Goal: Task Accomplishment & Management: Complete application form

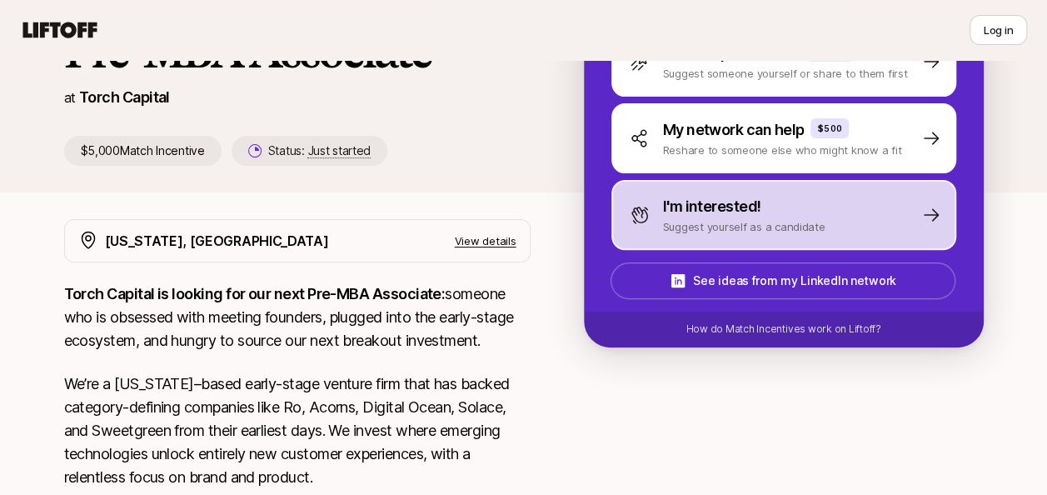
scroll to position [167, 0]
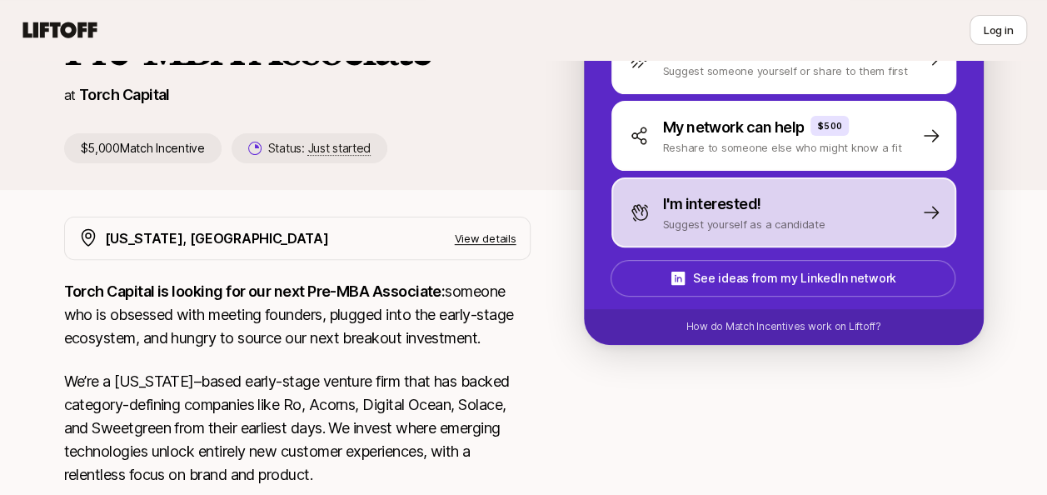
click at [759, 220] on p "Suggest yourself as a candidate" at bounding box center [744, 224] width 162 height 17
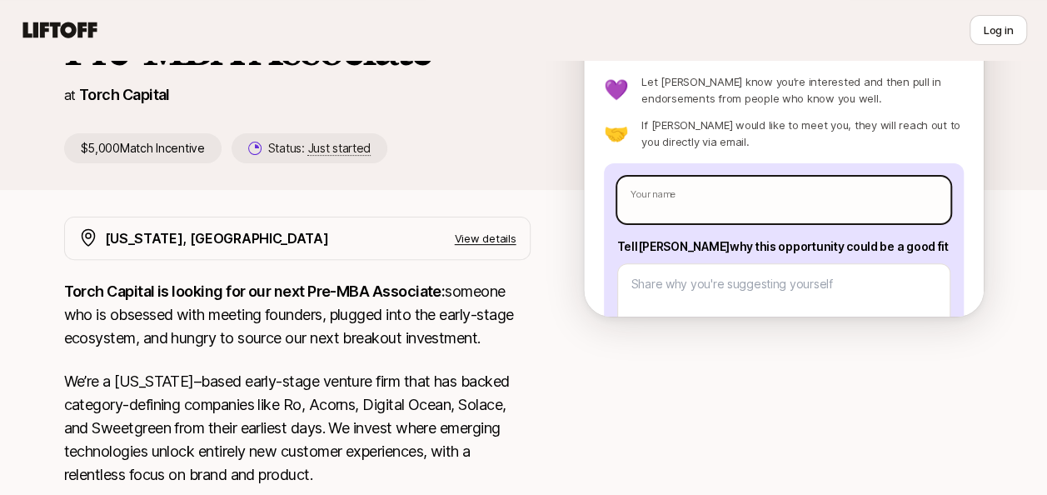
click at [726, 202] on input "text" at bounding box center [783, 200] width 333 height 47
type textarea "x"
type input "C"
type textarea "x"
type input "Ch"
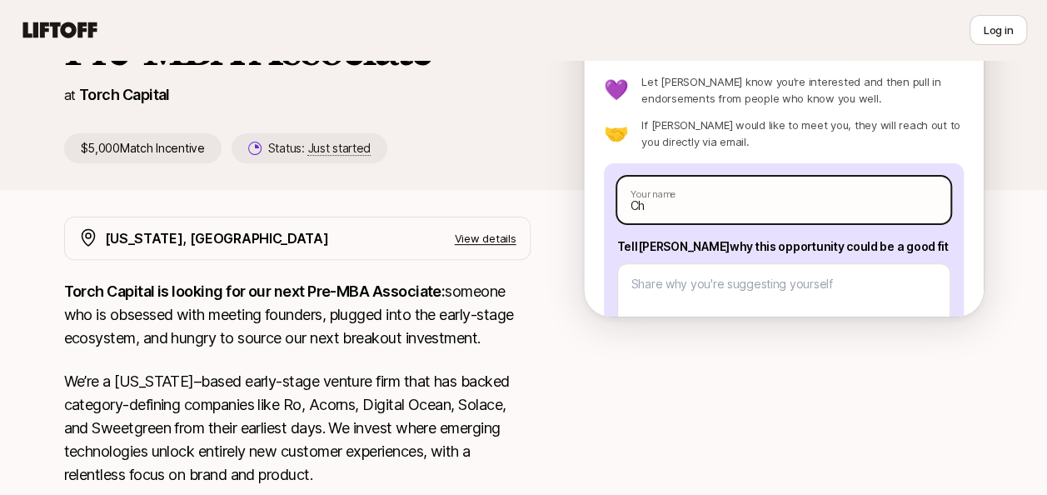
type textarea "x"
type input "Chi"
type textarea "x"
type input "Chir"
type textarea "x"
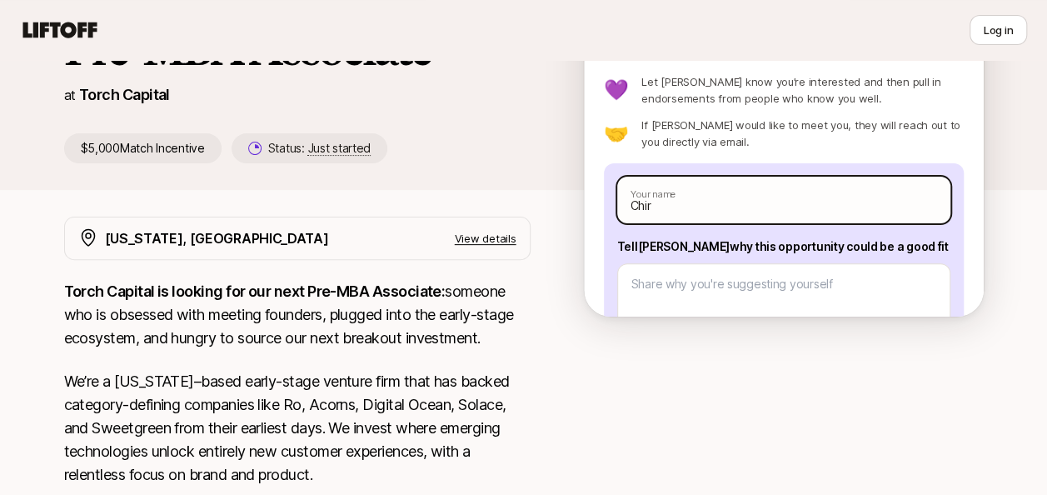
type input "Chira"
type textarea "x"
type input "[PERSON_NAME]"
type textarea "x"
type input "[PERSON_NAME]"
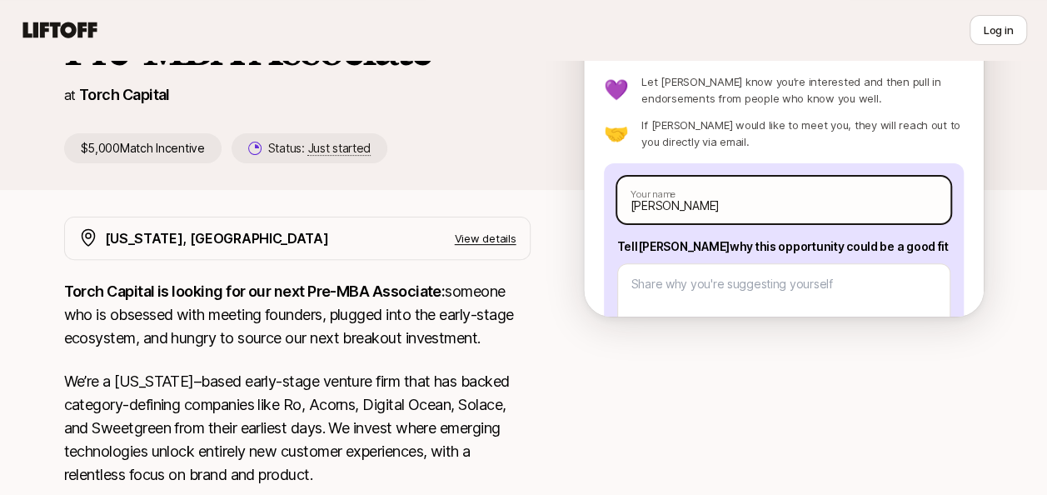
type textarea "x"
type input "[PERSON_NAME] D"
type textarea "x"
type input "[PERSON_NAME] Dh"
type textarea "x"
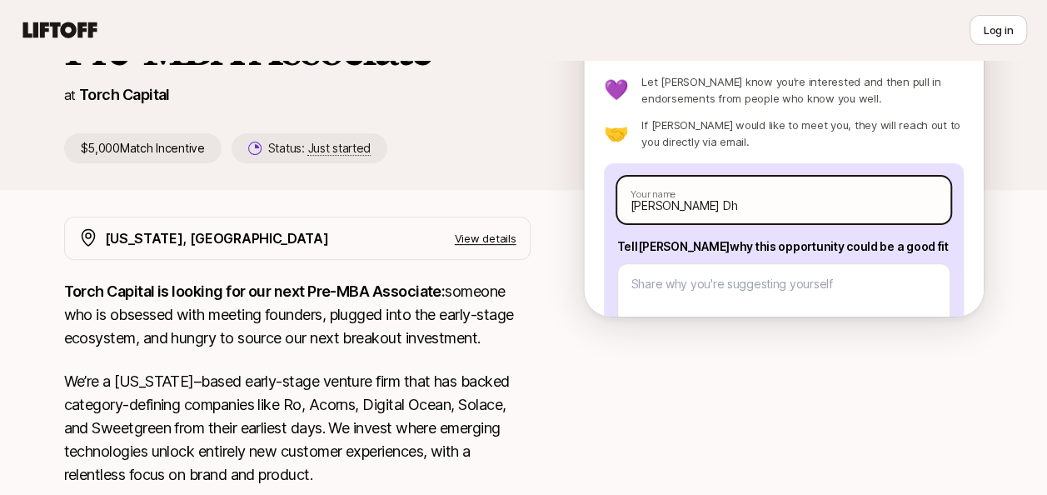
type input "[PERSON_NAME] Dho"
type textarea "x"
type input "[PERSON_NAME] Dhoo"
type textarea "x"
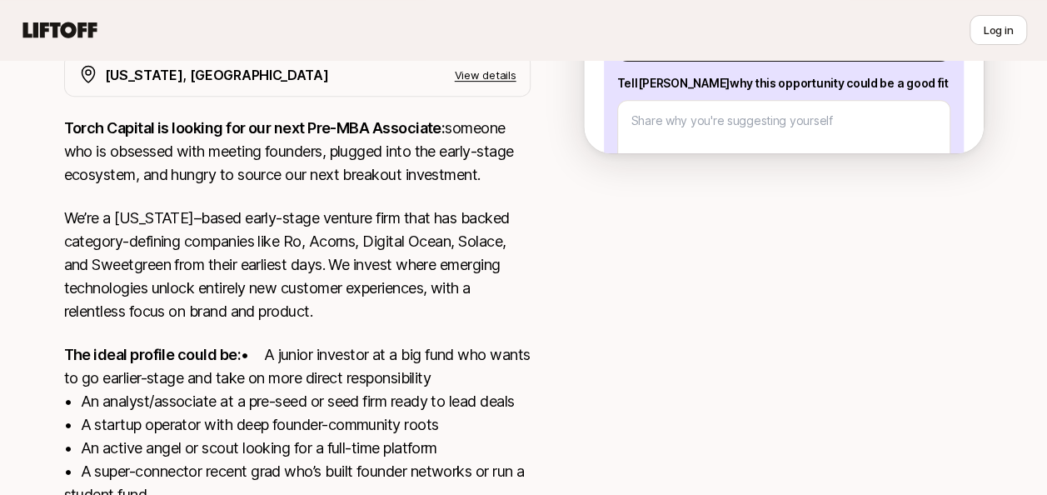
scroll to position [333, 0]
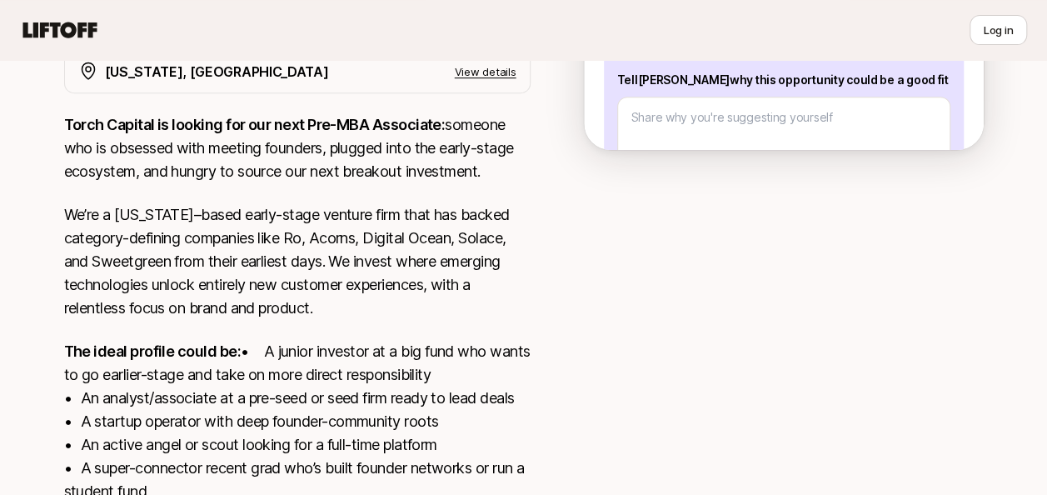
type input "[PERSON_NAME]"
click at [476, 69] on p "View details" at bounding box center [486, 71] width 62 height 17
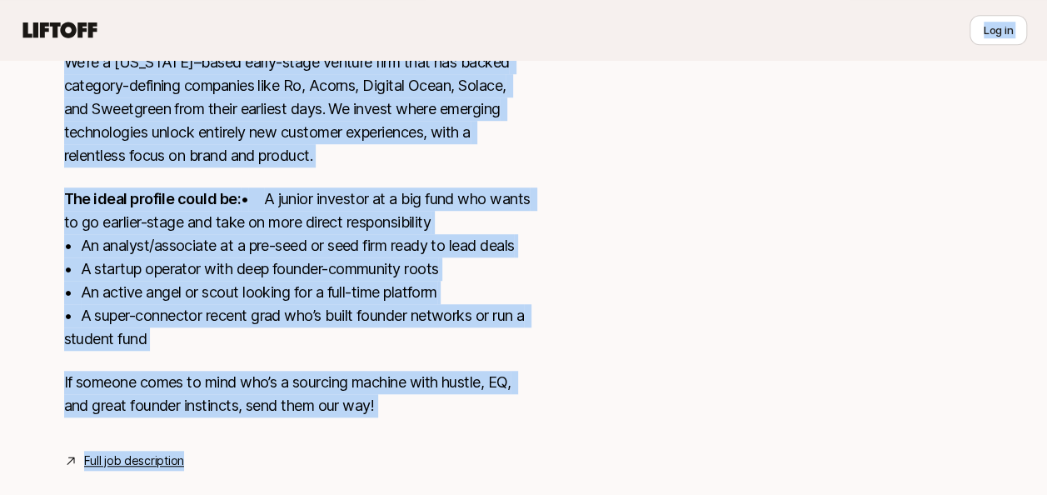
scroll to position [564, 0]
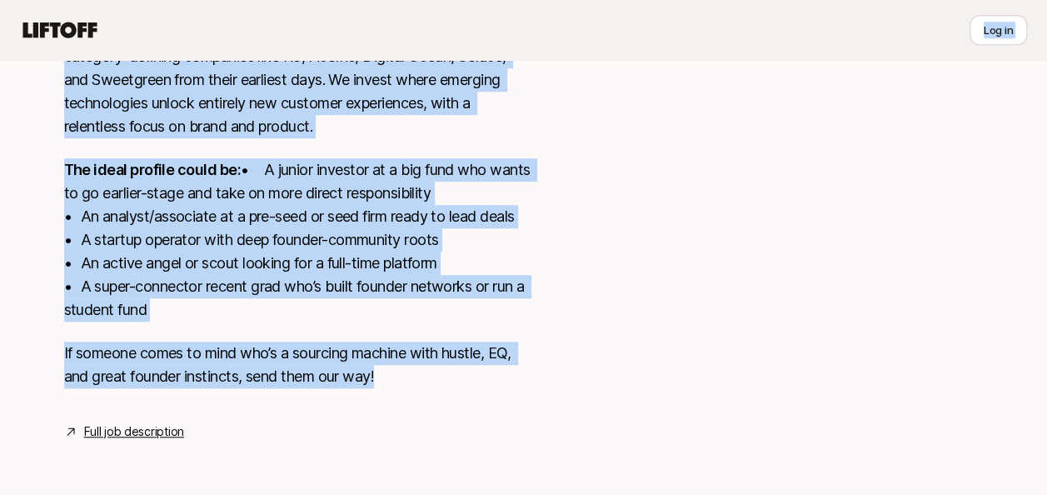
drag, startPoint x: 0, startPoint y: 63, endPoint x: 428, endPoint y: 381, distance: 533.2
copy div "Log in Katie Reiner and Christopher Harper are looking for Pre-MBA Associate at…"
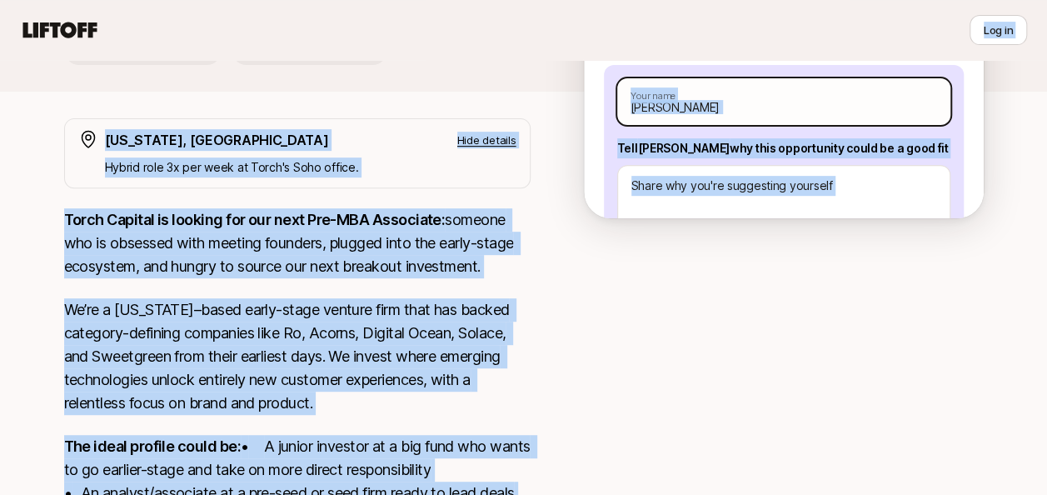
scroll to position [64, 0]
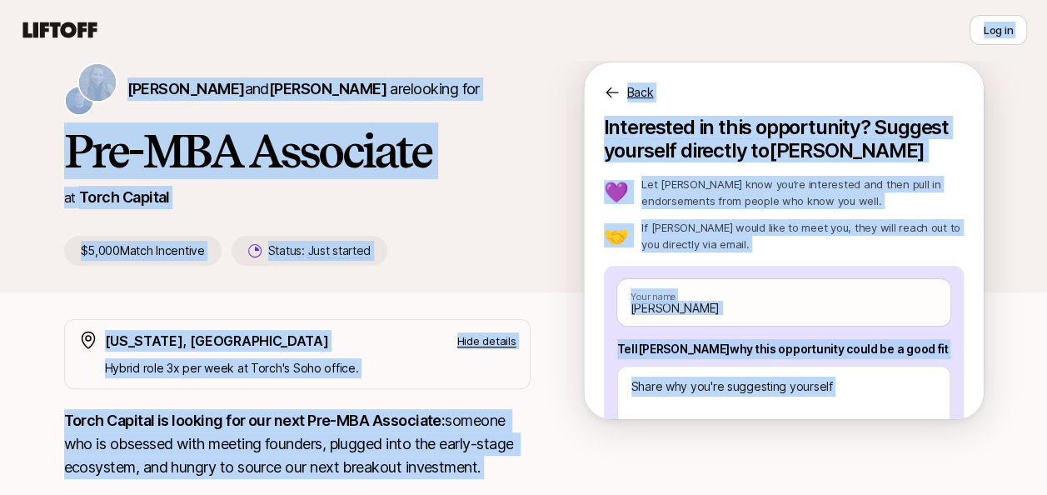
click at [503, 225] on div "Katie Reiner and Christopher Harper are looking for Pre-MBA Associate at Torch …" at bounding box center [324, 163] width 520 height 203
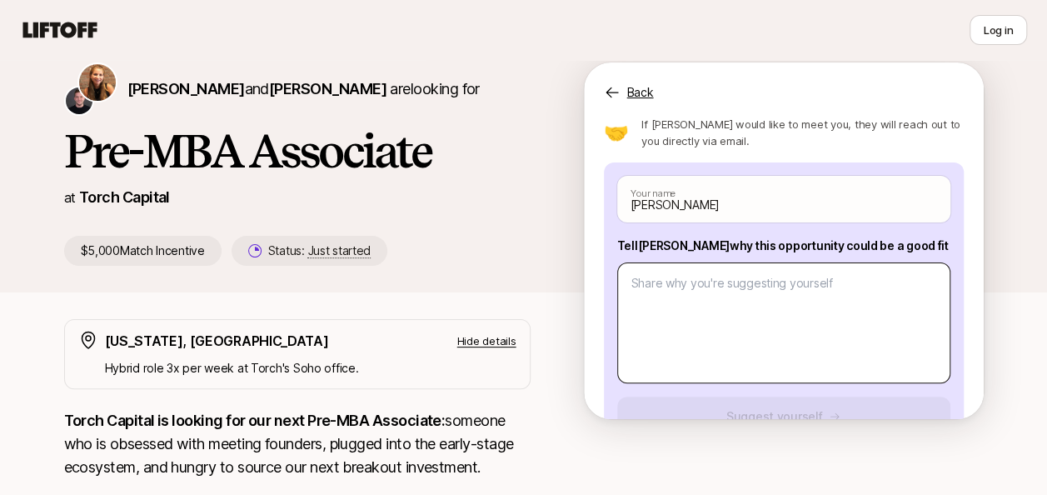
scroll to position [154, 0]
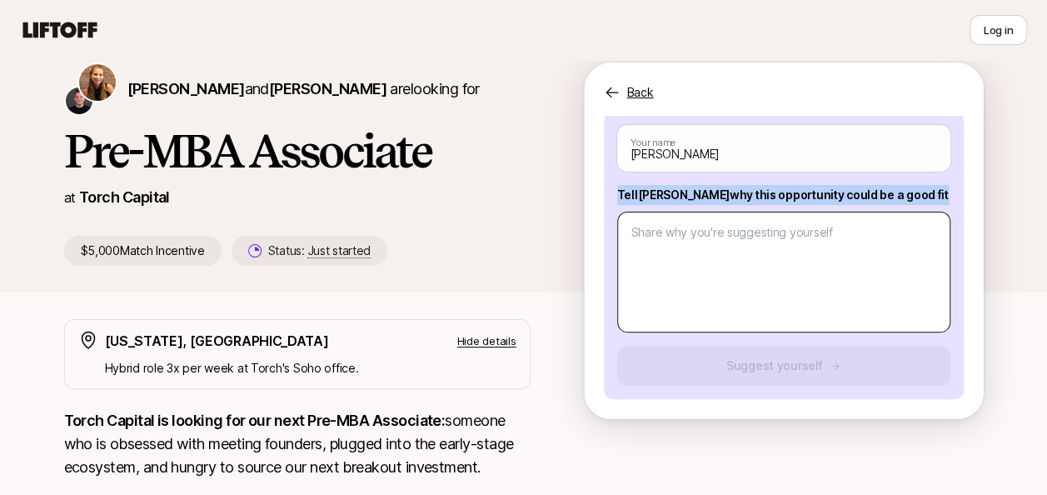
drag, startPoint x: 610, startPoint y: 190, endPoint x: 836, endPoint y: 235, distance: 230.1
click at [836, 235] on div "Chirag Dhoot Your name Tell Katie why this opportunity could be a good fit Sugg…" at bounding box center [784, 255] width 360 height 287
copy p "Tell Katie why this opportunity could be a good fit"
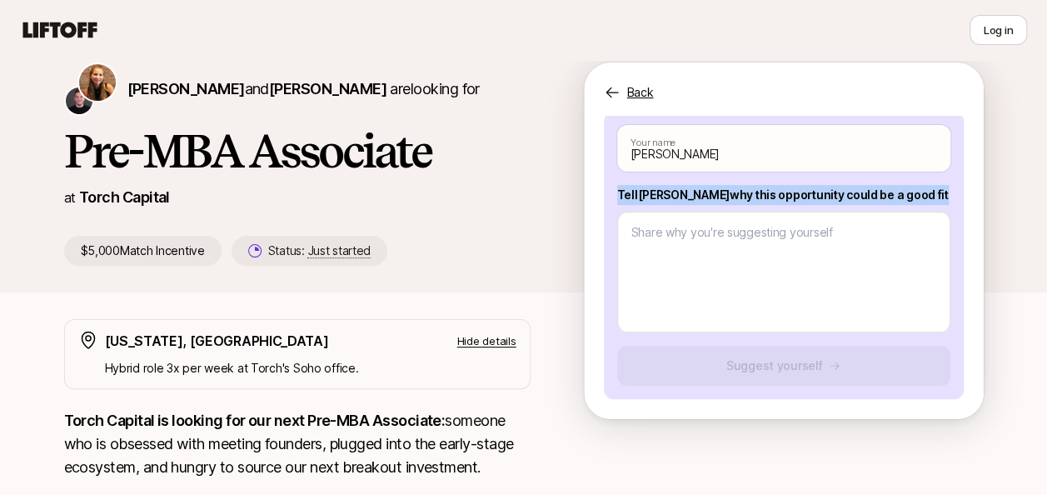
copy p "Tell Katie why this opportunity could be a good fit"
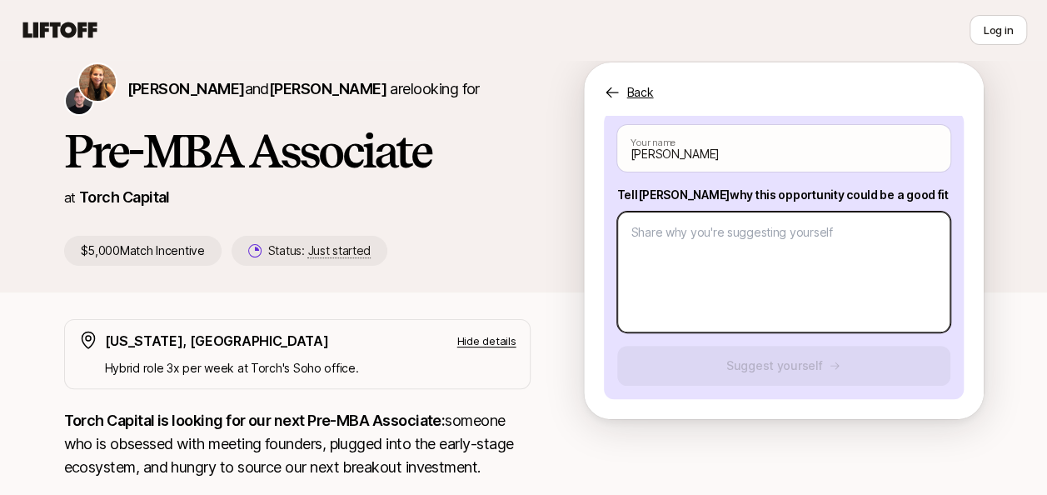
drag, startPoint x: 829, startPoint y: 228, endPoint x: 645, endPoint y: 231, distance: 184.0
click at [645, 231] on textarea at bounding box center [783, 271] width 333 height 121
click at [687, 273] on textarea at bounding box center [783, 271] width 333 height 121
paste textarea "I see this opportunity as the perfect platform to deepen my involvement in vent…"
type textarea "x"
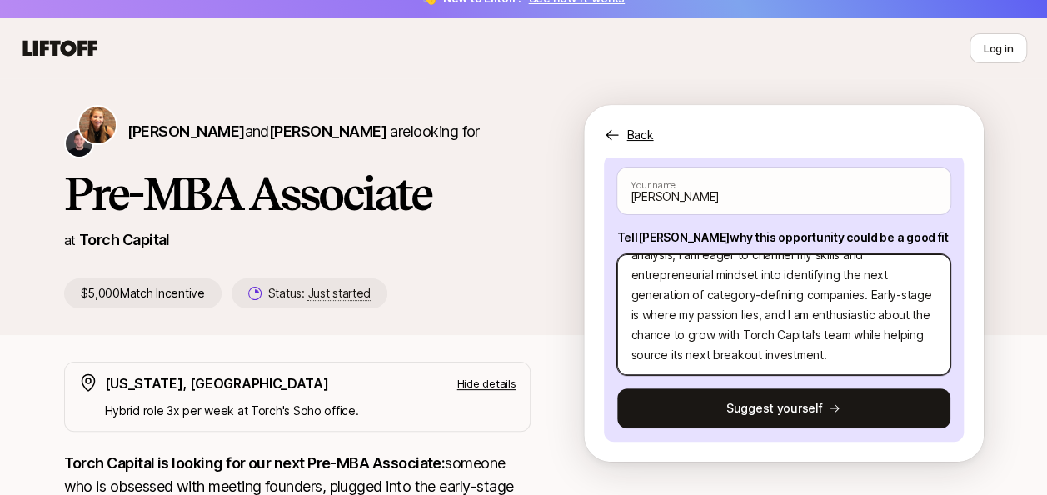
scroll to position [0, 0]
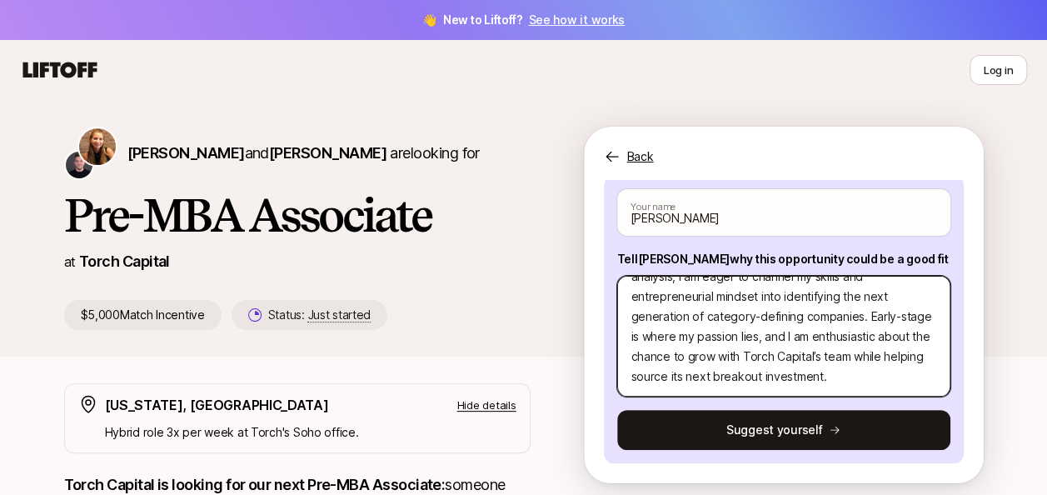
click at [687, 333] on textarea "I see this opportunity as the perfect platform to deepen my involvement in vent…" at bounding box center [783, 336] width 333 height 121
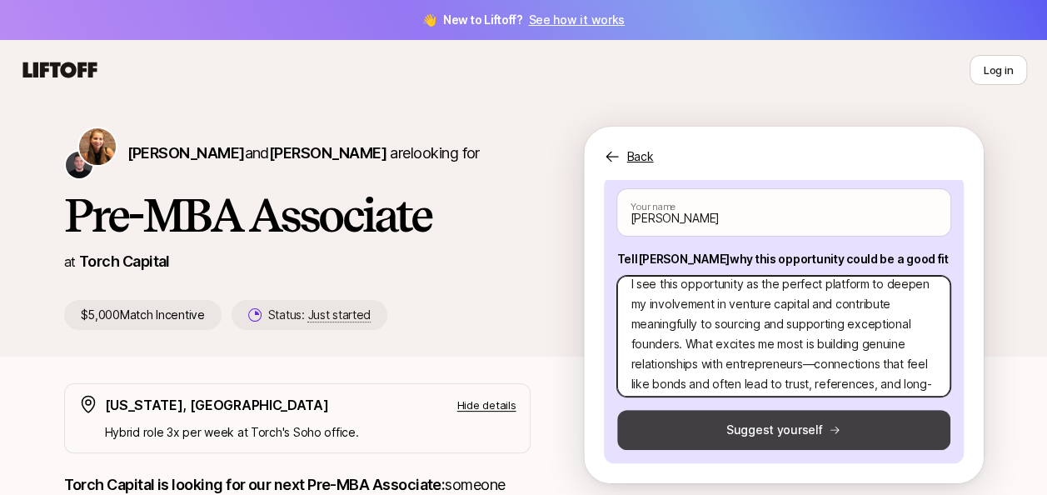
type textarea "I see this opportunity as the perfect platform to deepen my involvement in vent…"
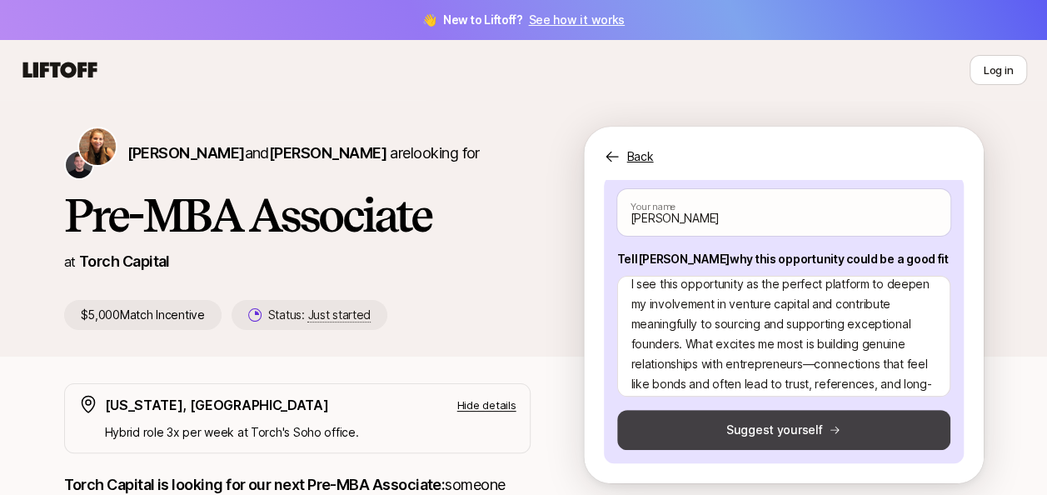
click at [703, 420] on button "Suggest yourself" at bounding box center [783, 430] width 333 height 40
type textarea "x"
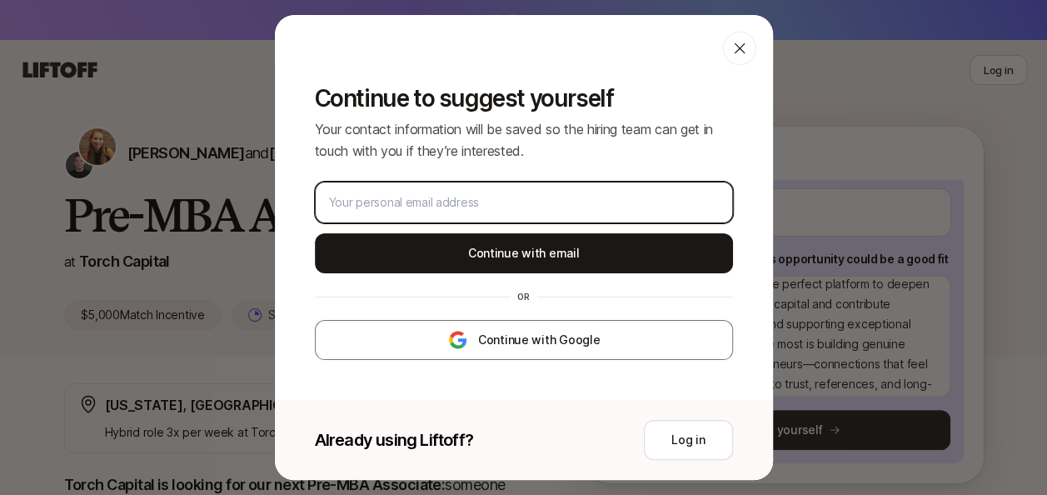
click at [509, 205] on input "email" at bounding box center [524, 202] width 390 height 20
type input "cdhoot@simon.rochester.edu"
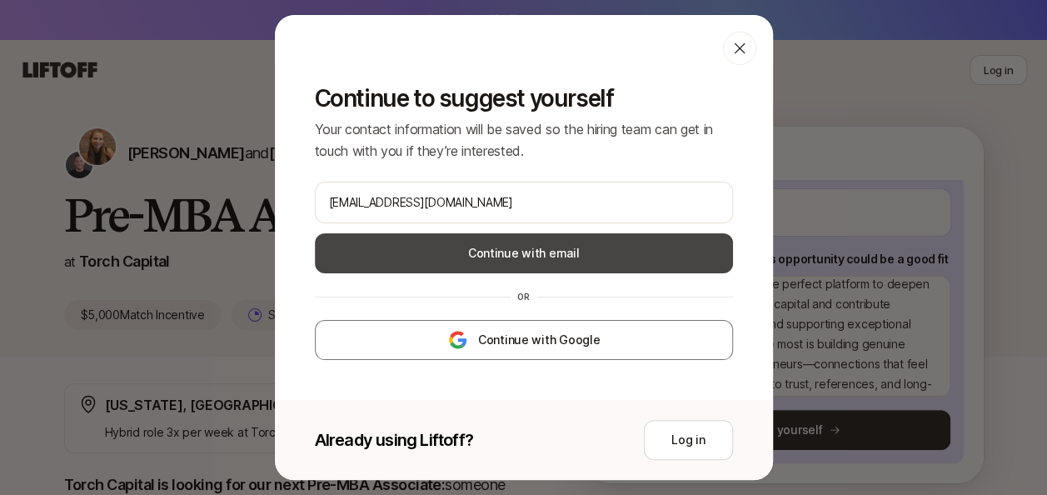
click at [510, 263] on button "Continue with email" at bounding box center [524, 253] width 418 height 40
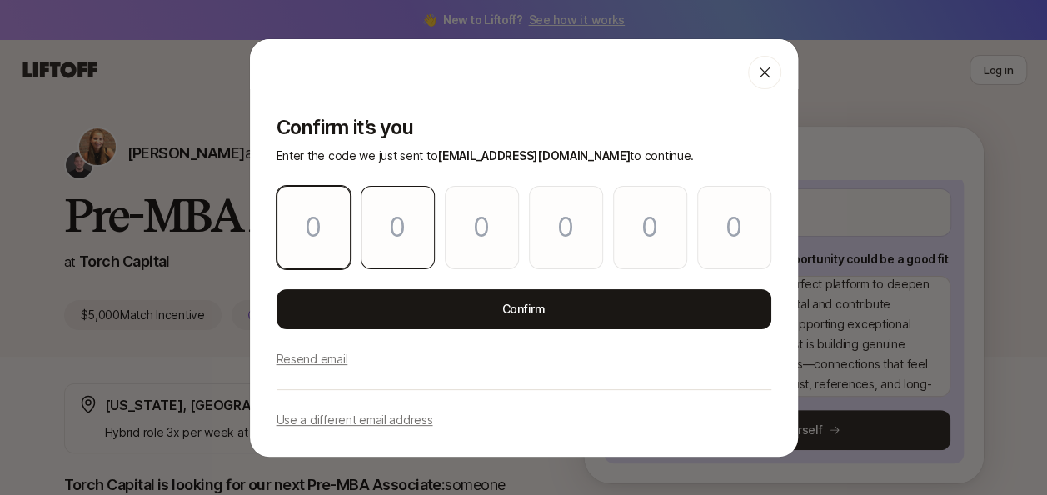
type input "1"
type input "9"
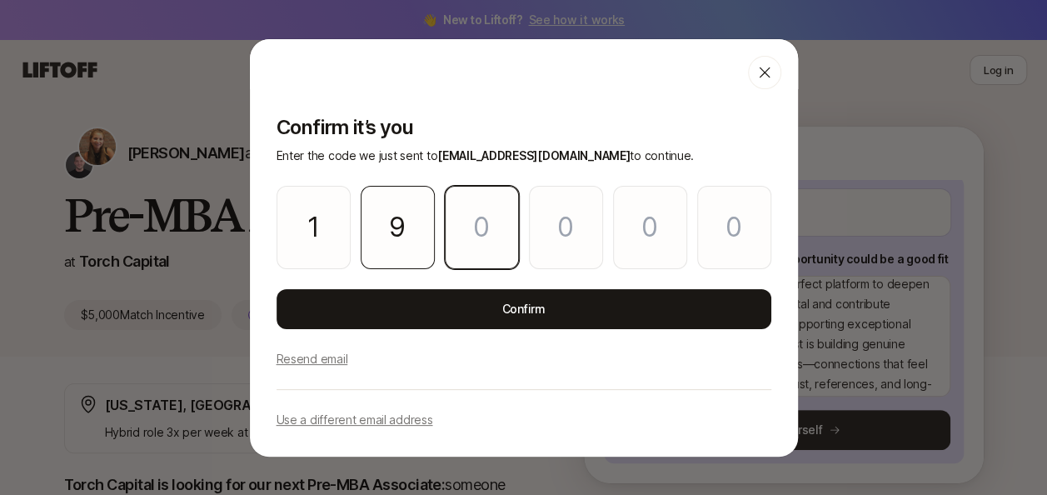
type input "8"
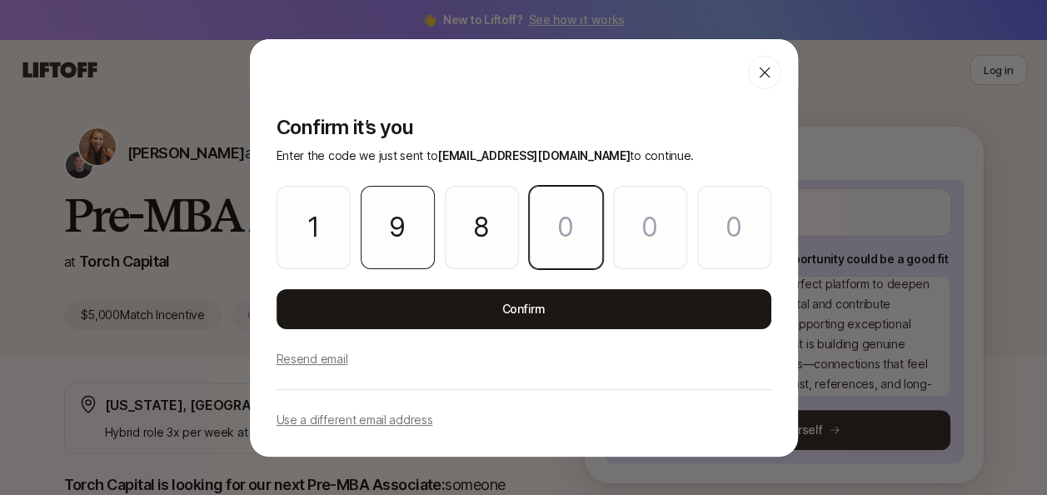
type input "3"
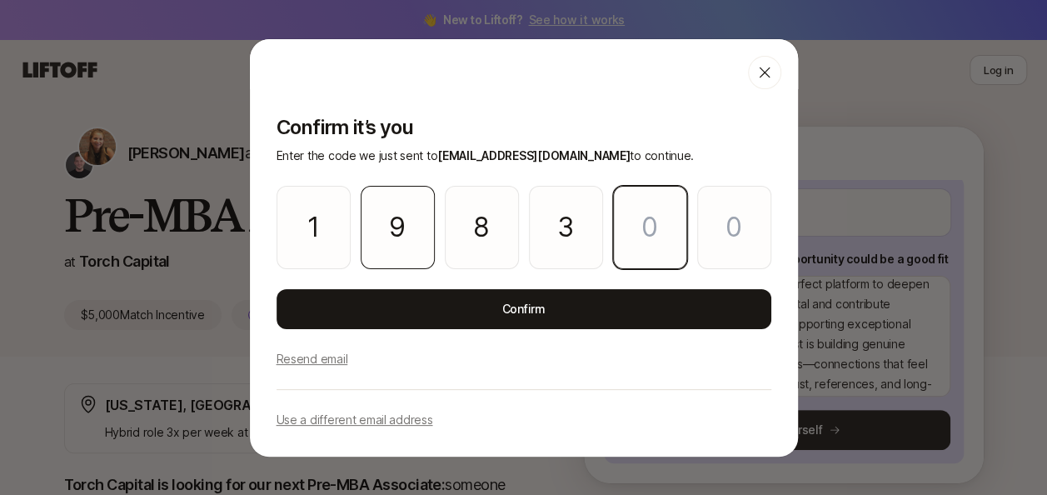
type input "7"
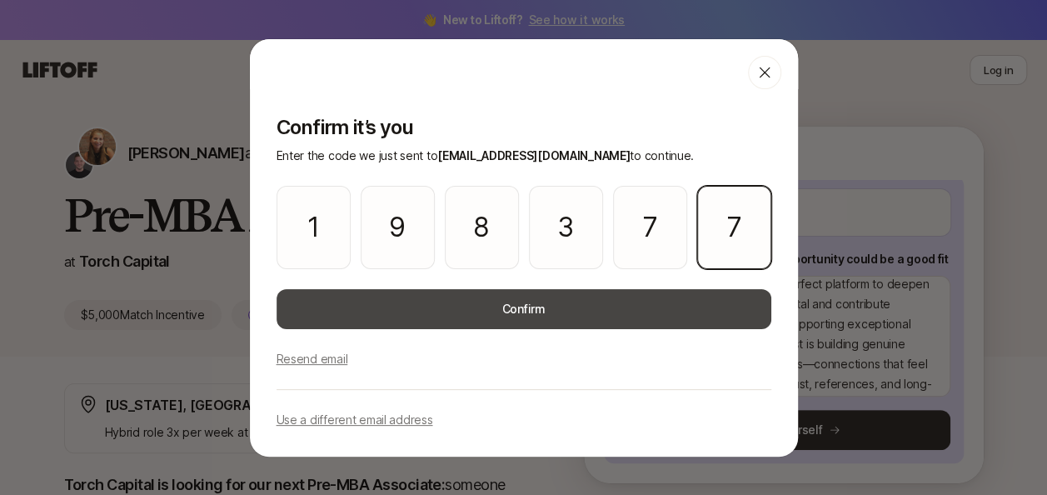
type input "7"
click at [420, 307] on button "Confirm" at bounding box center [523, 309] width 495 height 40
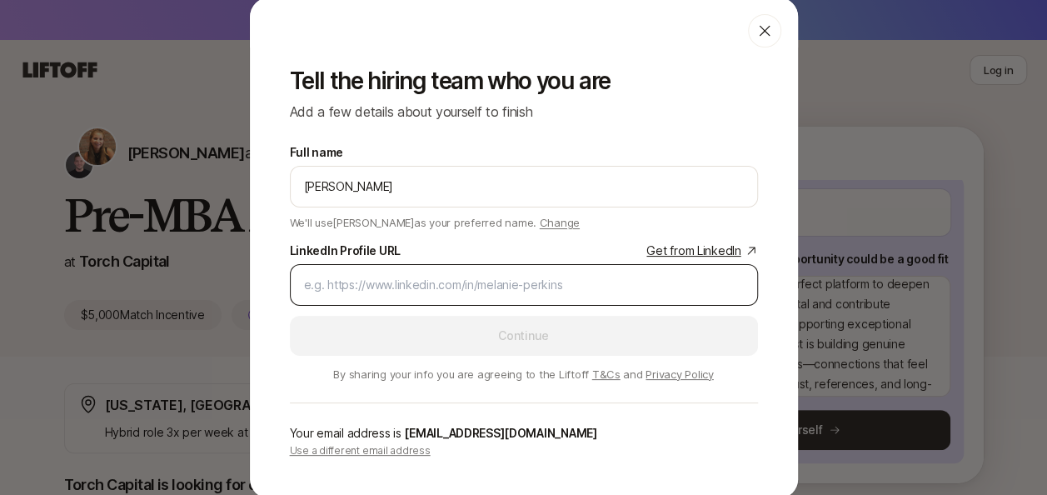
click at [410, 286] on input "LinkedIn Profile URL Get from LinkedIn" at bounding box center [524, 285] width 440 height 20
click at [375, 297] on div at bounding box center [524, 285] width 468 height 42
click at [391, 264] on div at bounding box center [524, 285] width 468 height 42
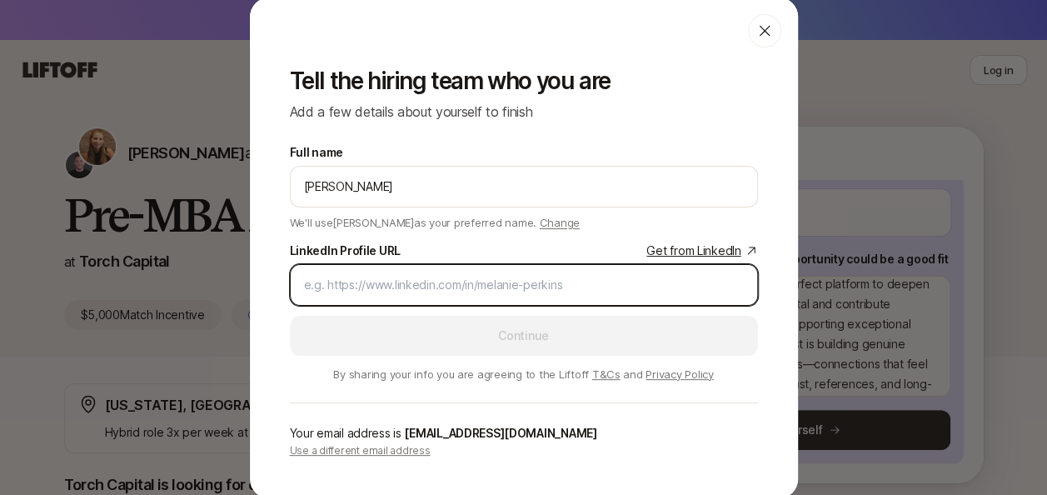
click at [400, 279] on input "LinkedIn Profile URL Get from LinkedIn" at bounding box center [524, 285] width 440 height 20
paste input "https://www.linkedin.com/in/dhootchirag/"
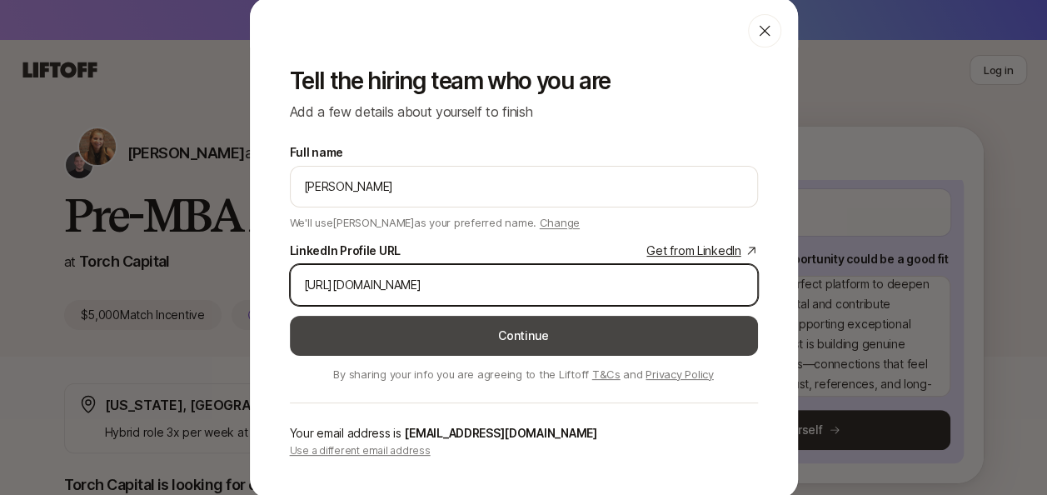
type input "https://www.linkedin.com/in/dhootchirag/"
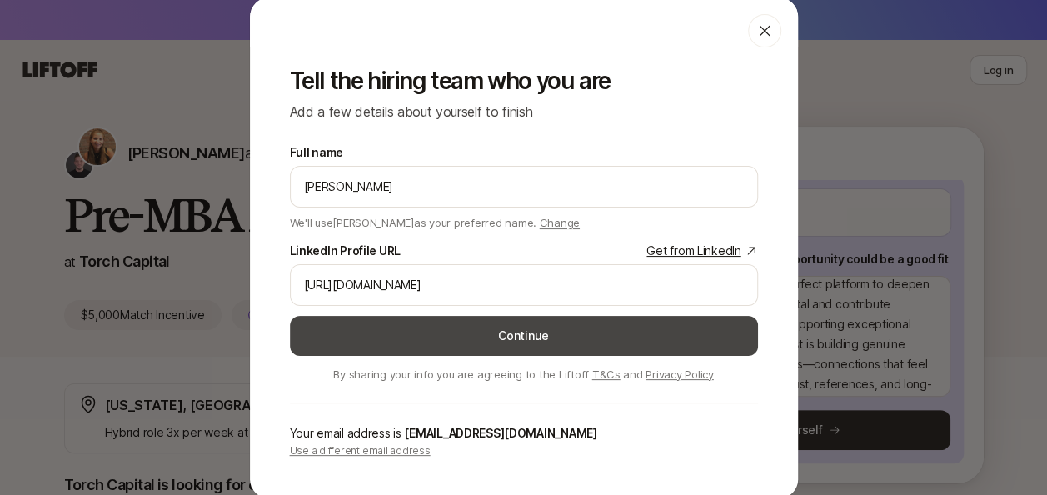
click at [426, 335] on button "Continue" at bounding box center [524, 336] width 468 height 40
type textarea "x"
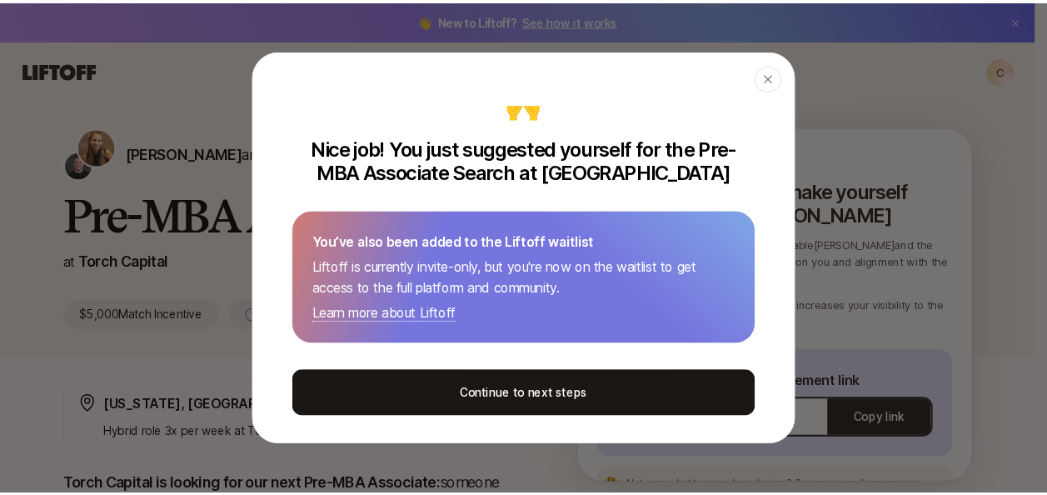
scroll to position [37, 0]
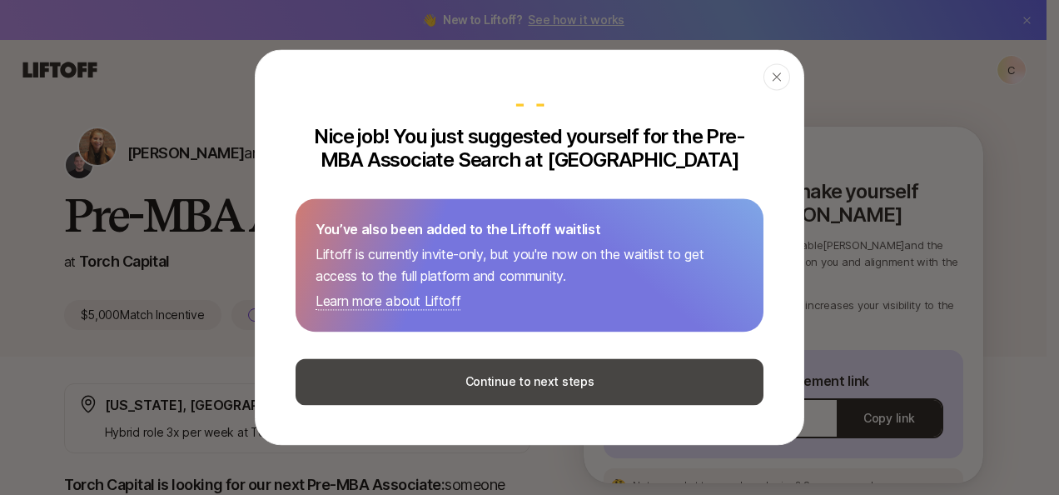
click at [480, 390] on button "Continue to next steps" at bounding box center [530, 381] width 468 height 47
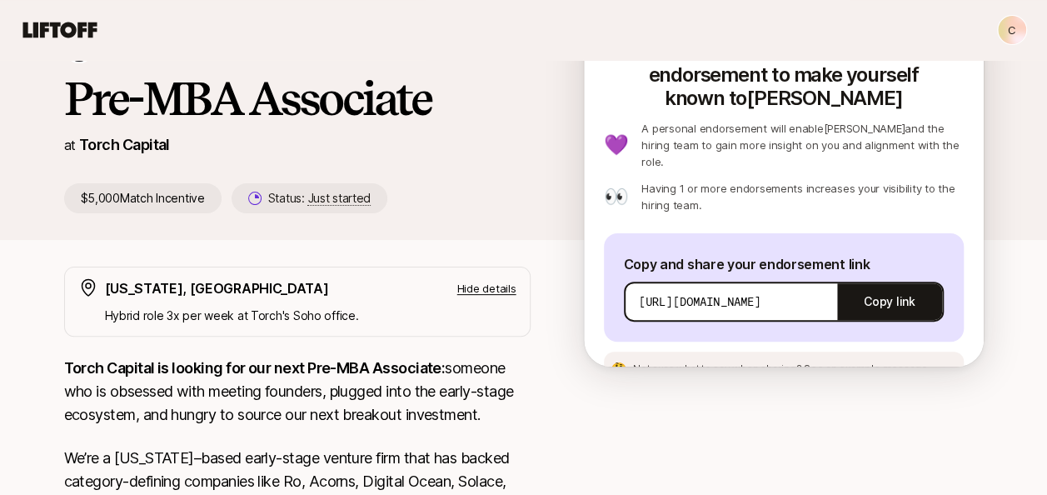
scroll to position [83, 0]
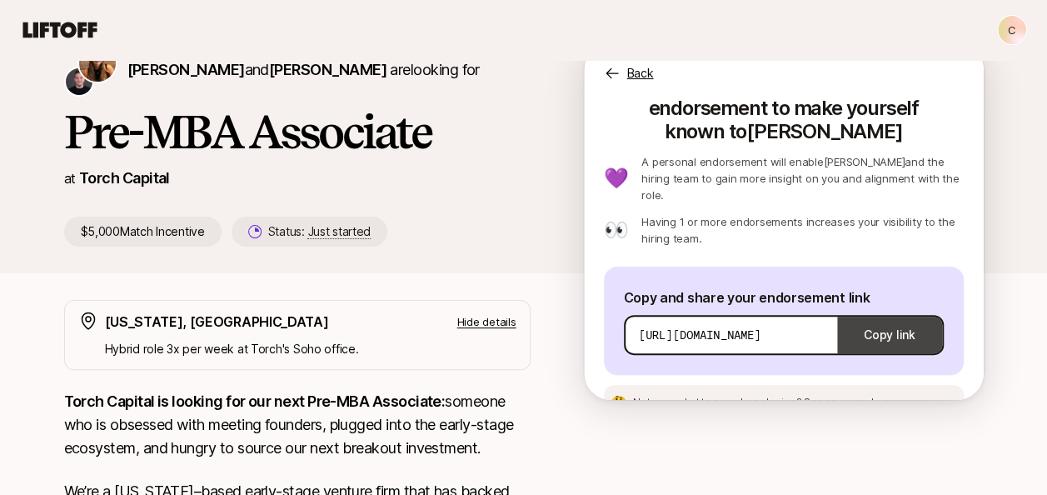
click at [864, 311] on button "Copy link" at bounding box center [889, 334] width 104 height 47
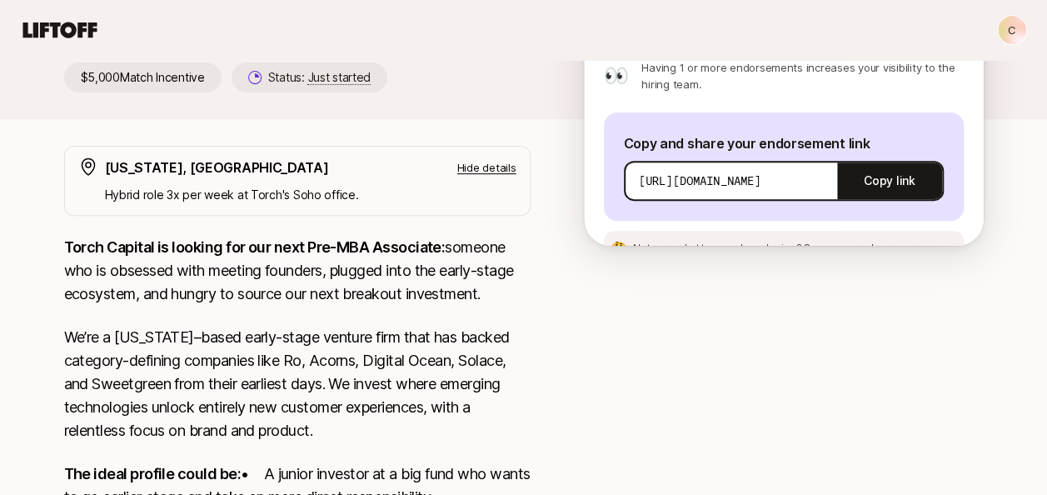
scroll to position [333, 0]
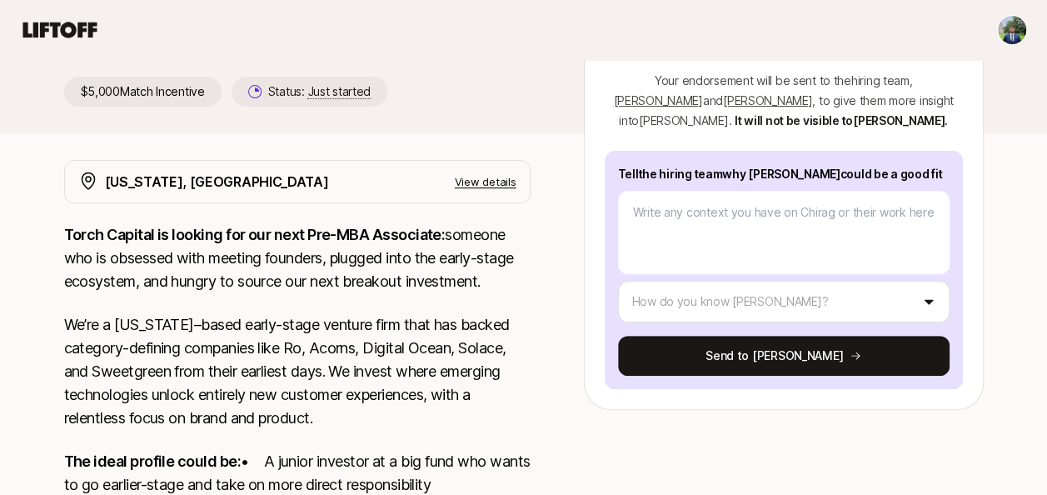
scroll to position [250, 0]
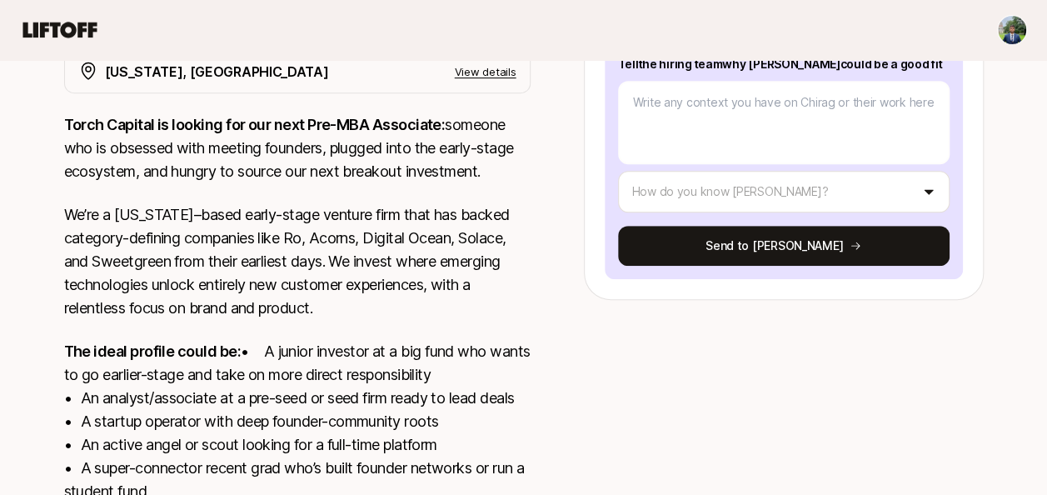
scroll to position [250, 0]
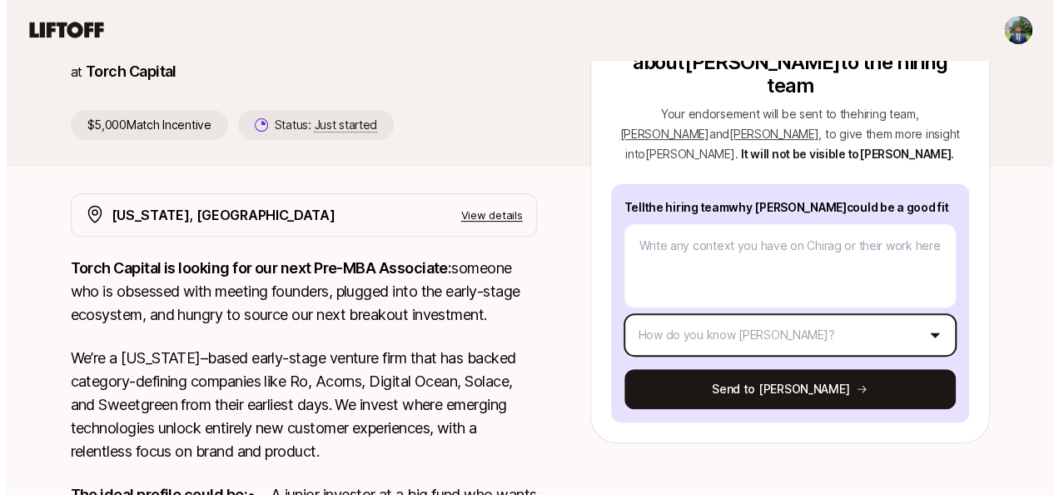
scroll to position [167, 0]
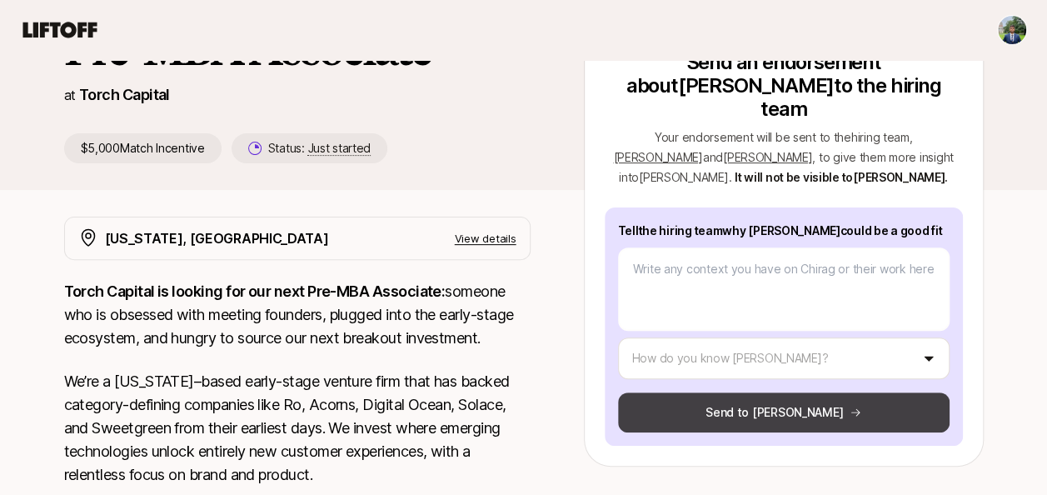
click at [695, 405] on button "Send to [PERSON_NAME]" at bounding box center [783, 412] width 331 height 40
type textarea "x"
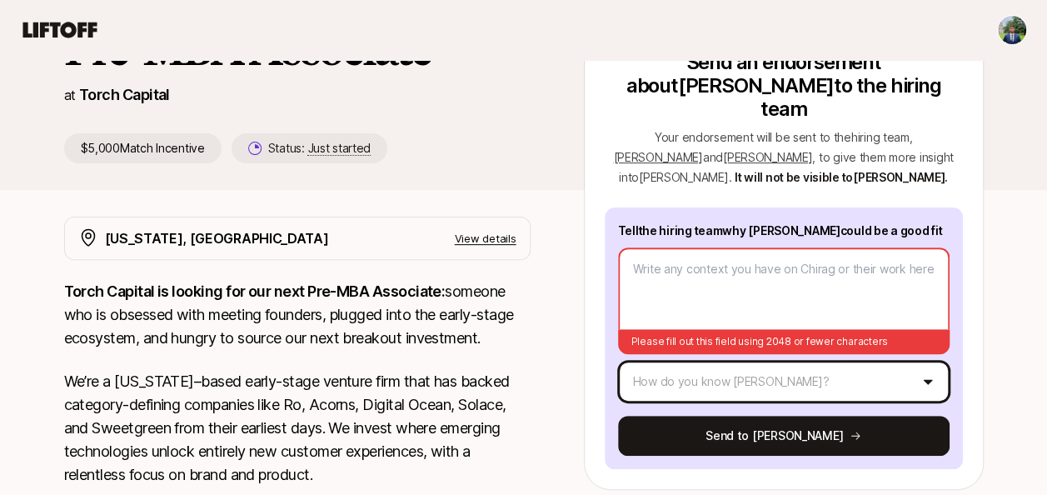
click at [708, 328] on html "👋 New to Liftoff? See how it works Katie Reiner and Christopher Harper are look…" at bounding box center [523, 80] width 1047 height 495
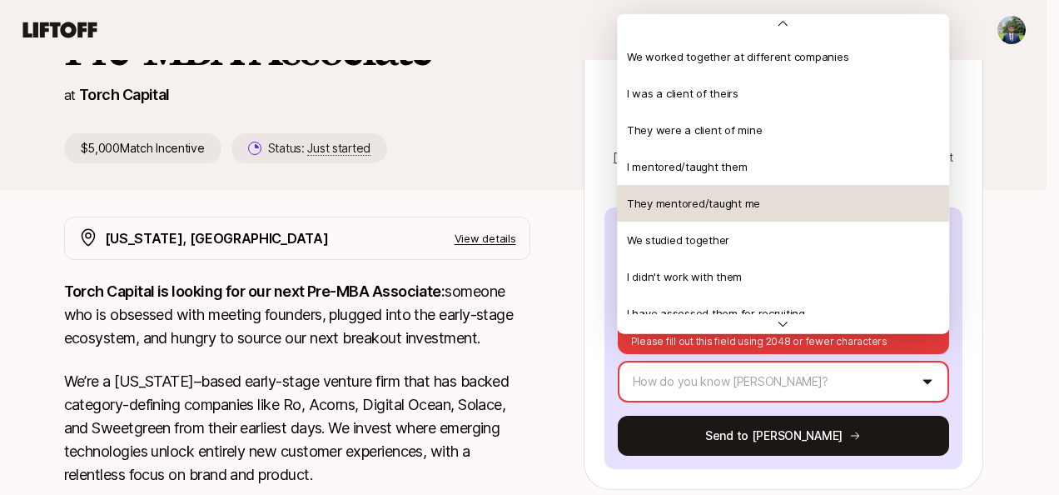
scroll to position [193, 0]
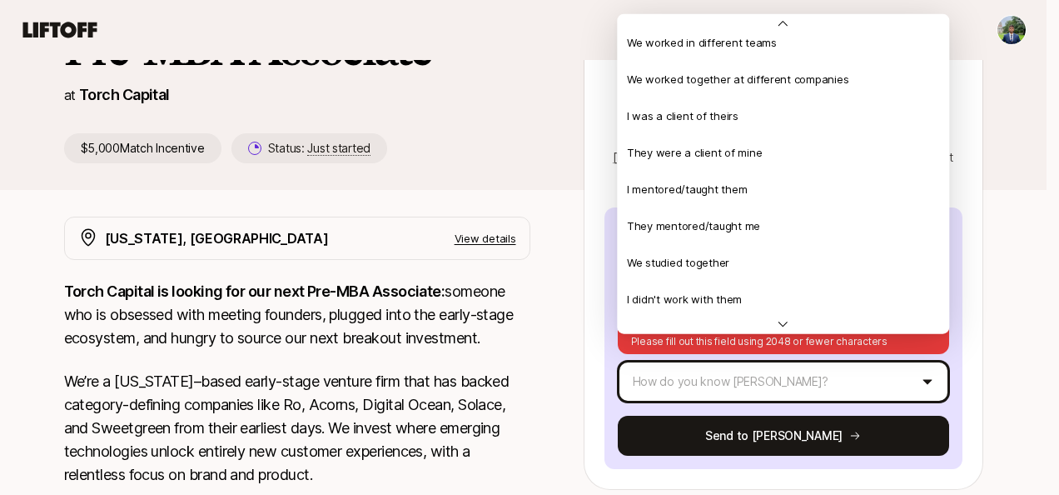
click at [540, 162] on html "👋 New to Liftoff? See how it works Katie Reiner and Christopher Harper are look…" at bounding box center [529, 80] width 1059 height 495
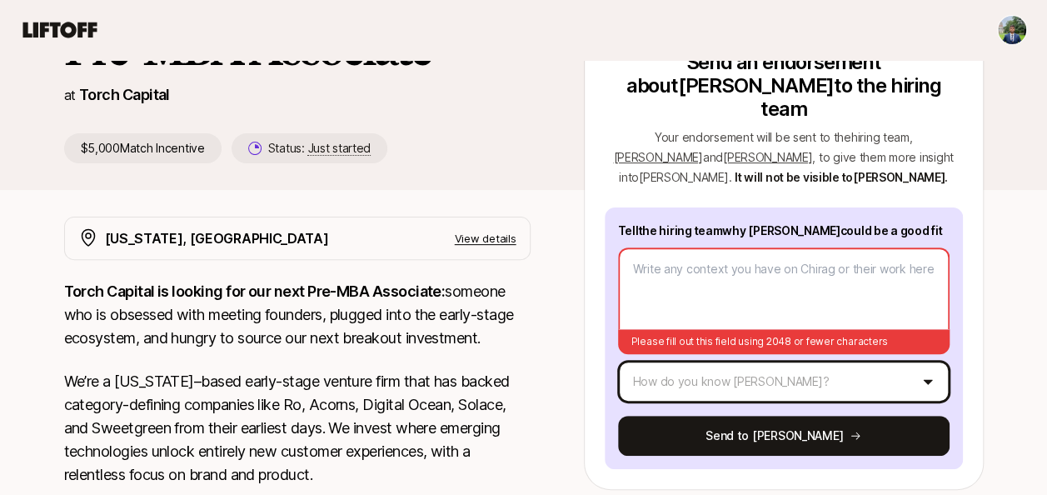
click at [719, 328] on html "👋 New to Liftoff? See how it works Katie Reiner and Christopher Harper are look…" at bounding box center [523, 80] width 1047 height 495
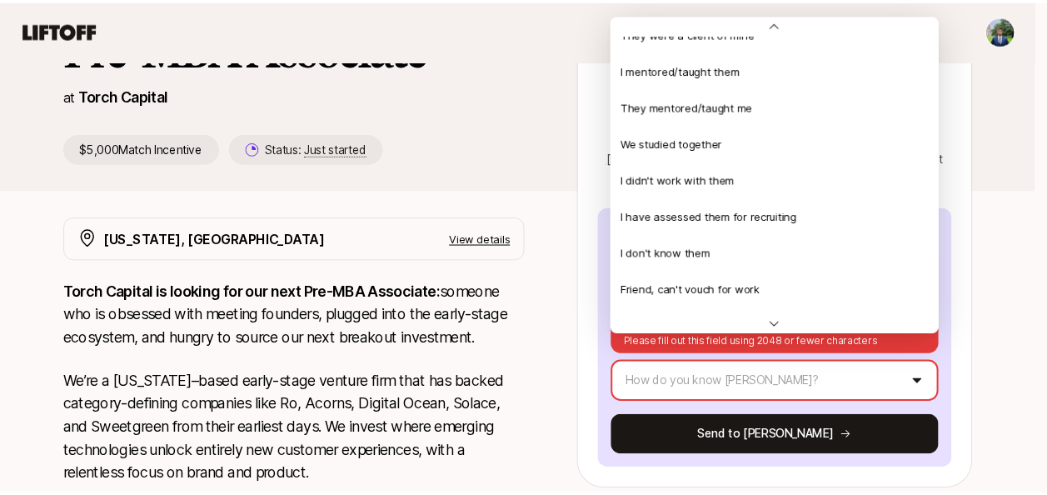
scroll to position [333, 0]
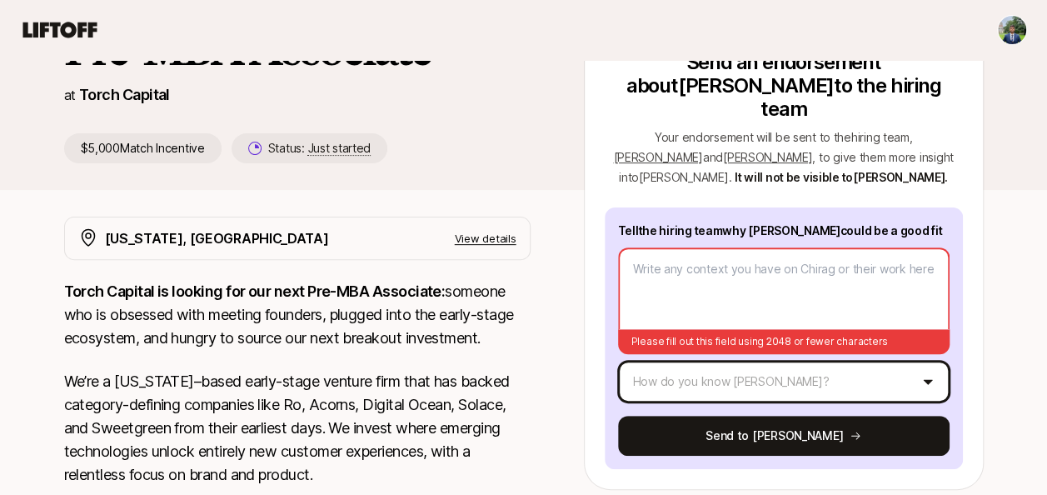
click at [561, 169] on html "👋 New to Liftoff? See how it works Katie Reiner and Christopher Harper are look…" at bounding box center [523, 80] width 1047 height 495
